Goal: Navigation & Orientation: Go to known website

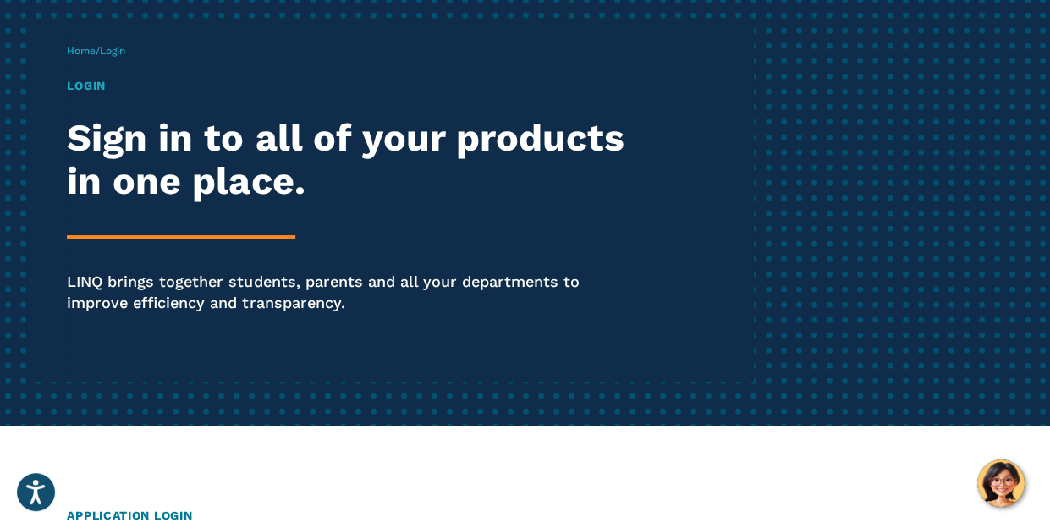
click at [122, 52] on span "Login" at bounding box center [112, 51] width 25 height 12
click at [125, 49] on span "Login" at bounding box center [112, 51] width 25 height 12
drag, startPoint x: 125, startPoint y: 49, endPoint x: 501, endPoint y: 355, distance: 484.6
click at [501, 355] on div "Login Sign in to all of your products in one place. LINQ brings together studen…" at bounding box center [355, 219] width 577 height 284
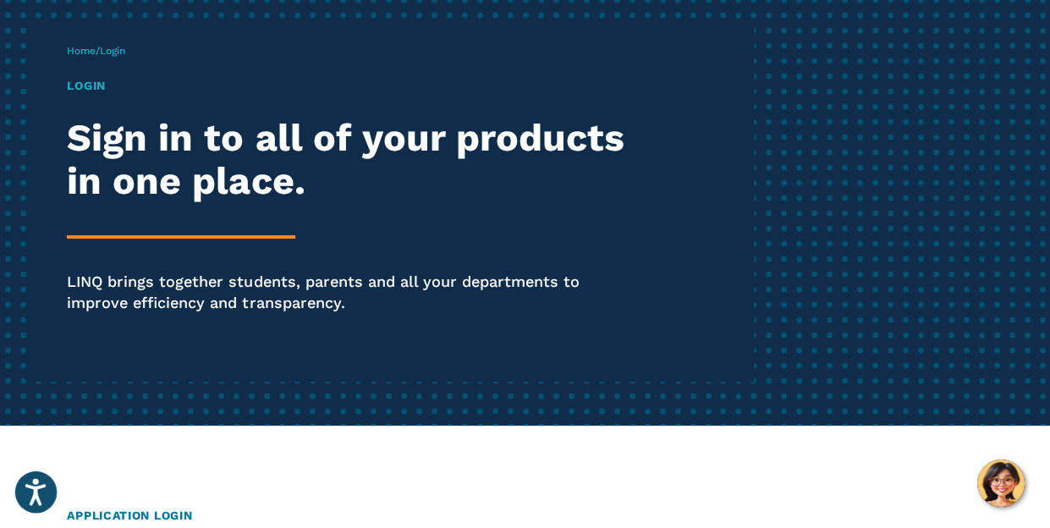
click at [34, 497] on icon "Open accessiBe: accessibility options, statement and help" at bounding box center [35, 495] width 20 height 22
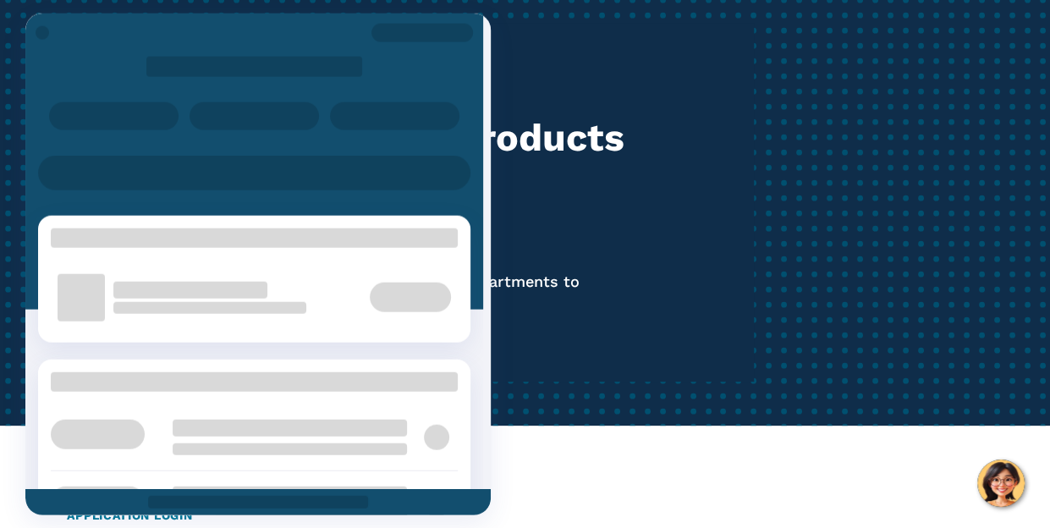
click at [607, 351] on div "Login Sign in to all of your products in one place. LINQ brings together studen…" at bounding box center [355, 219] width 577 height 284
click at [44, 507] on div at bounding box center [257, 501] width 465 height 26
drag, startPoint x: 44, startPoint y: 507, endPoint x: 267, endPoint y: 304, distance: 301.8
click at [267, 304] on div at bounding box center [257, 265] width 465 height 502
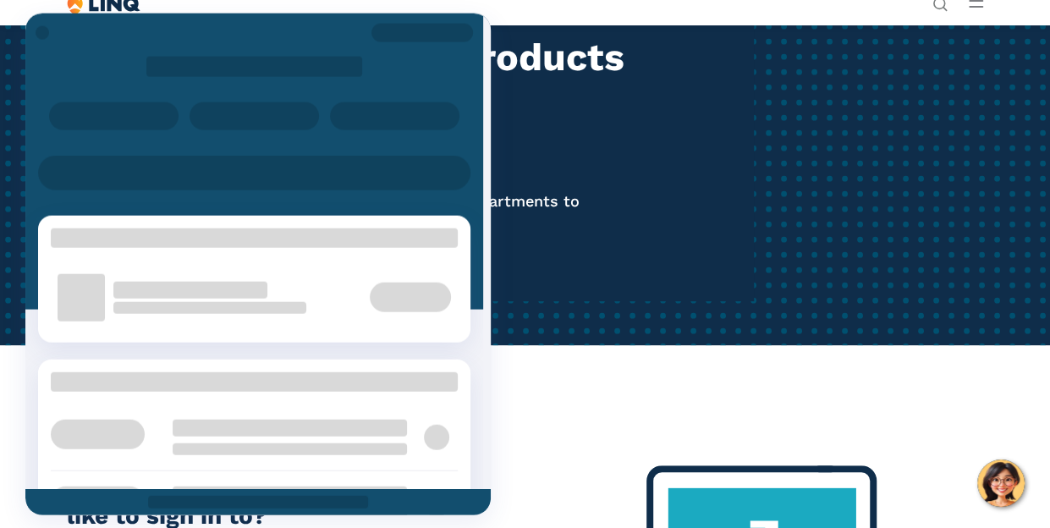
scroll to position [149, 0]
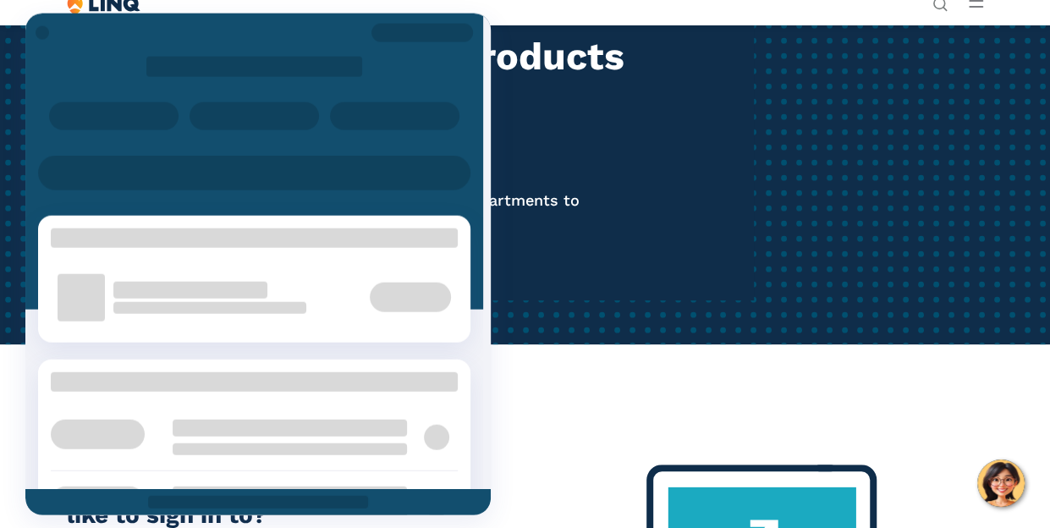
click at [645, 227] on div "Home / Login Login Sign in to all of your products in one place. LINQ brings to…" at bounding box center [410, 121] width 687 height 359
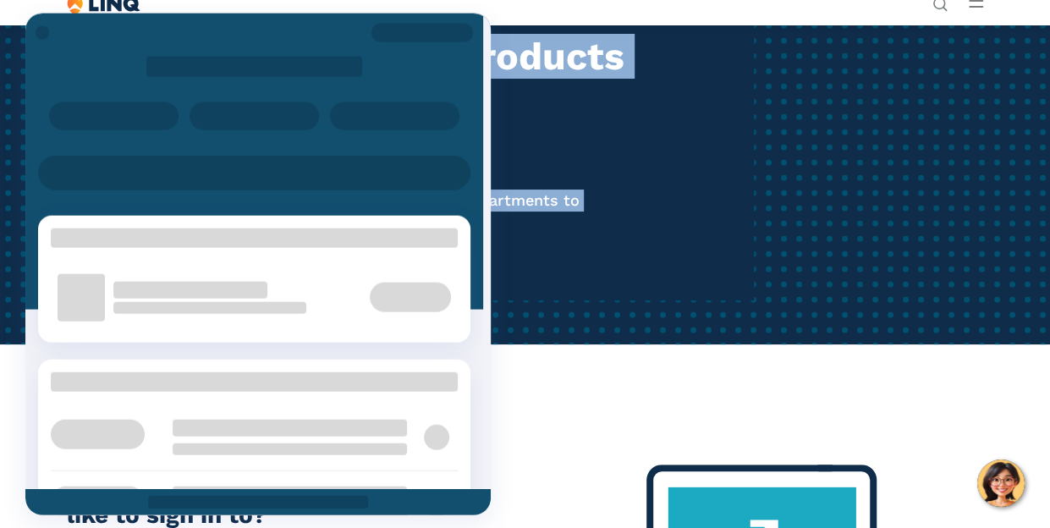
drag, startPoint x: 645, startPoint y: 227, endPoint x: 824, endPoint y: 30, distance: 265.9
